Goal: Use online tool/utility

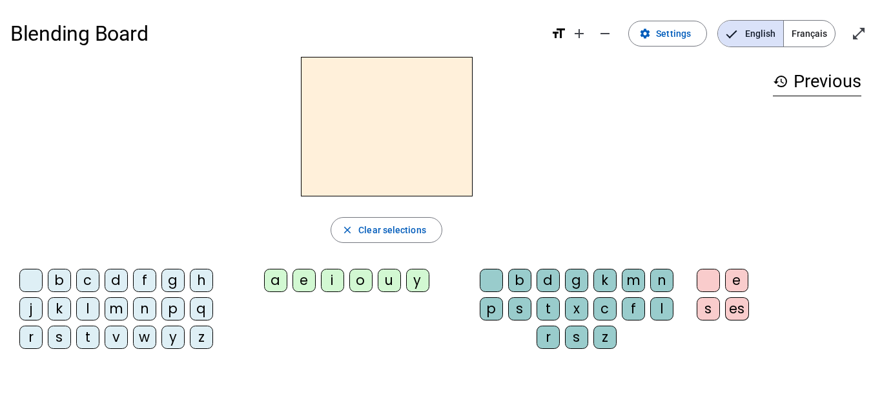
click at [117, 315] on div "m" at bounding box center [116, 308] width 23 height 23
click at [278, 272] on div "a" at bounding box center [275, 279] width 23 height 23
click at [81, 312] on div "l" at bounding box center [87, 308] width 23 height 23
click at [307, 271] on div "e" at bounding box center [303, 279] width 23 height 23
click at [121, 279] on div "d" at bounding box center [116, 279] width 23 height 23
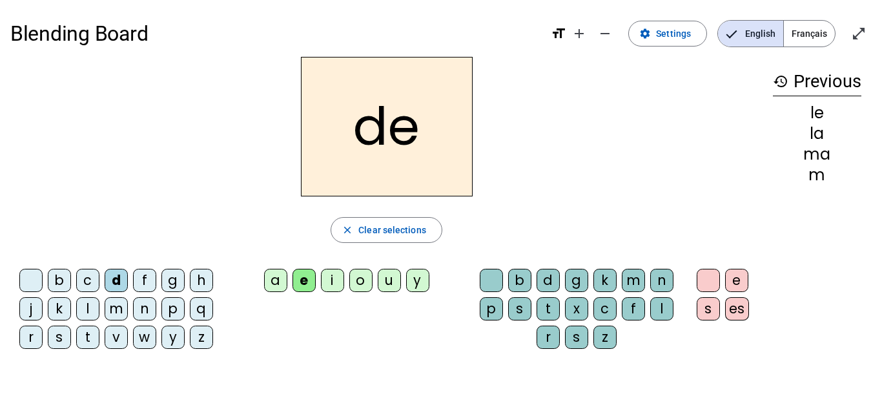
click at [395, 268] on div "u" at bounding box center [389, 279] width 23 height 23
click at [83, 344] on div "t" at bounding box center [87, 336] width 23 height 23
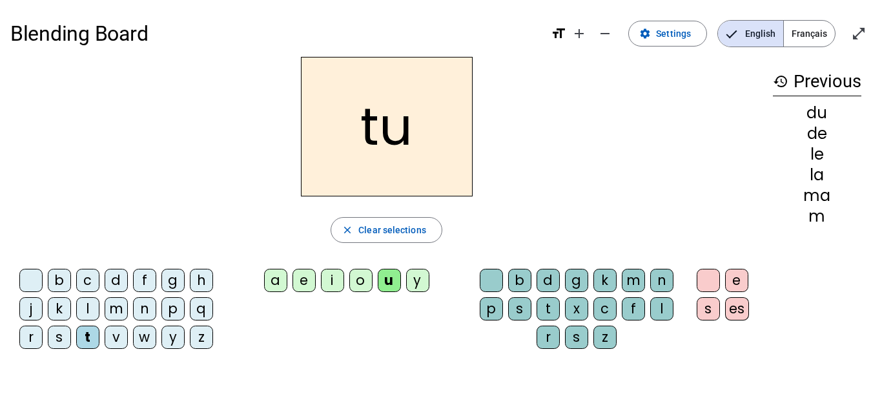
click at [269, 280] on div "a" at bounding box center [275, 279] width 23 height 23
click at [304, 276] on div "e" at bounding box center [303, 279] width 23 height 23
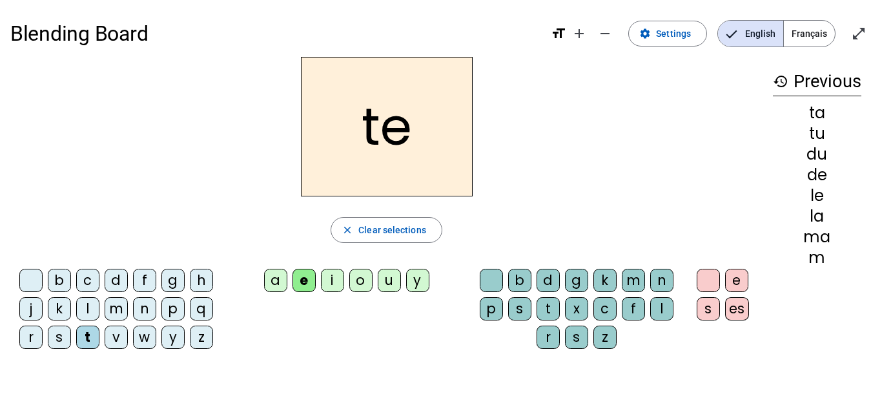
click at [124, 306] on div "m" at bounding box center [116, 308] width 23 height 23
